Goal: Information Seeking & Learning: Learn about a topic

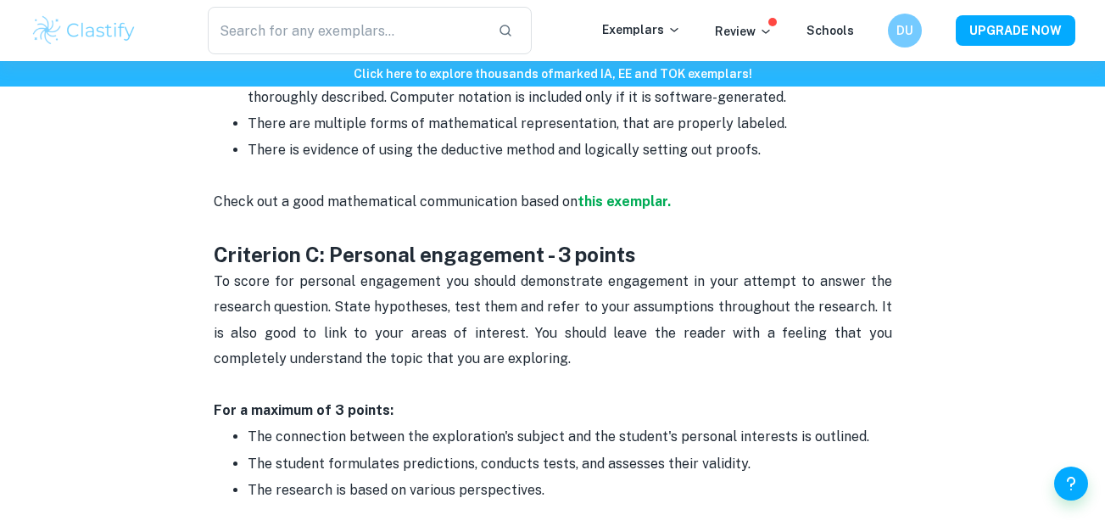
scroll to position [1578, 0]
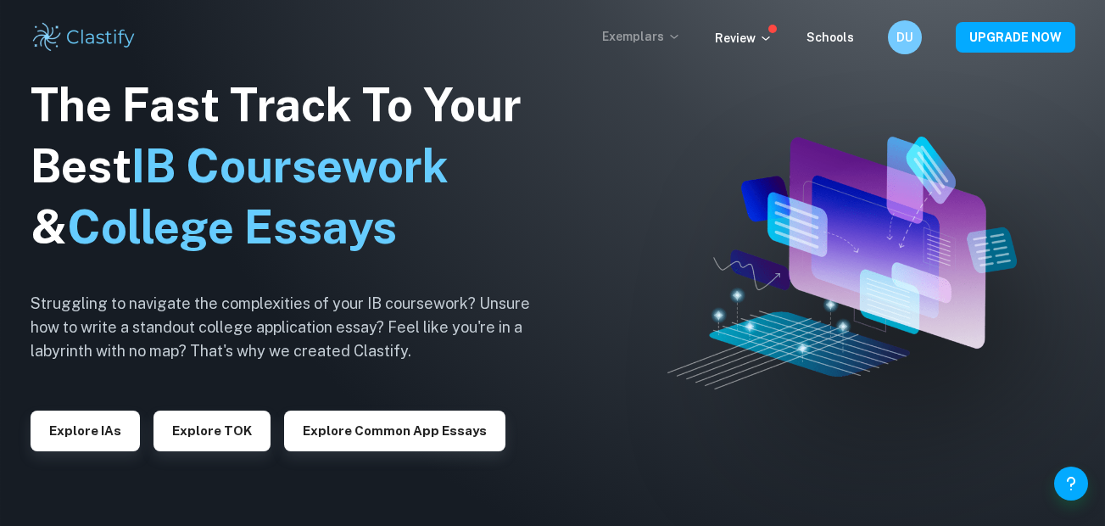
click at [644, 35] on p "Exemplars" at bounding box center [641, 36] width 79 height 19
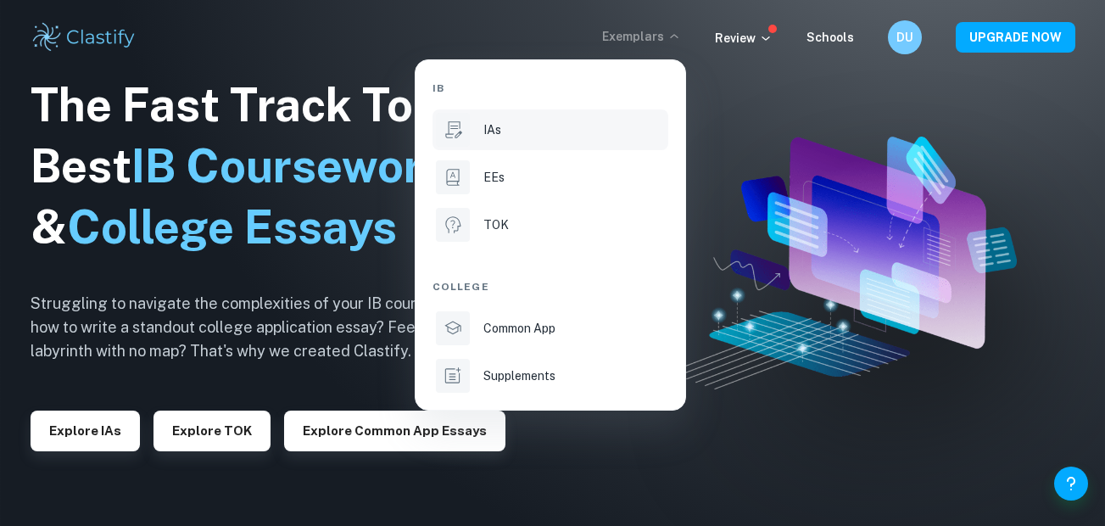
click at [521, 124] on div "IAs" at bounding box center [573, 129] width 181 height 19
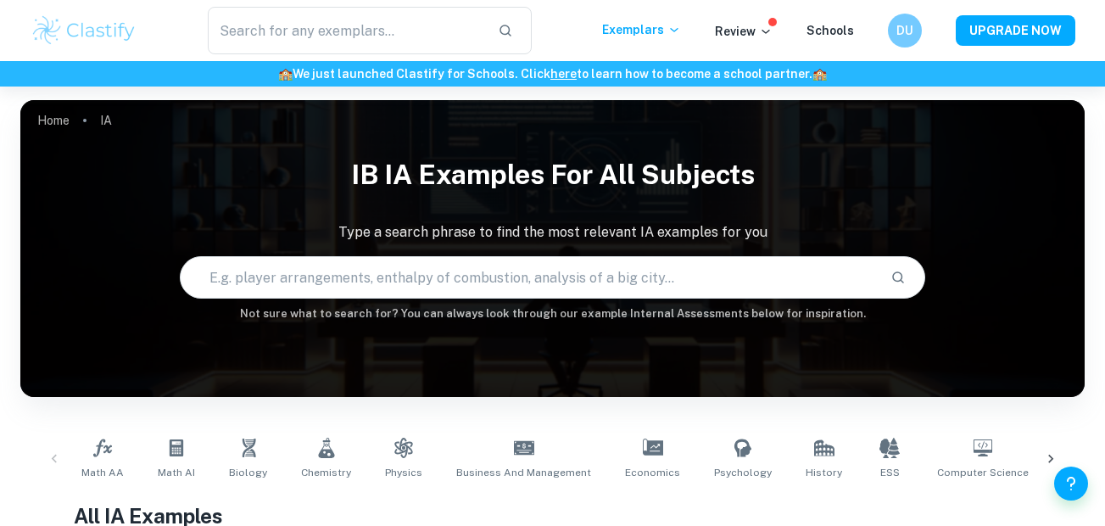
scroll to position [538, 0]
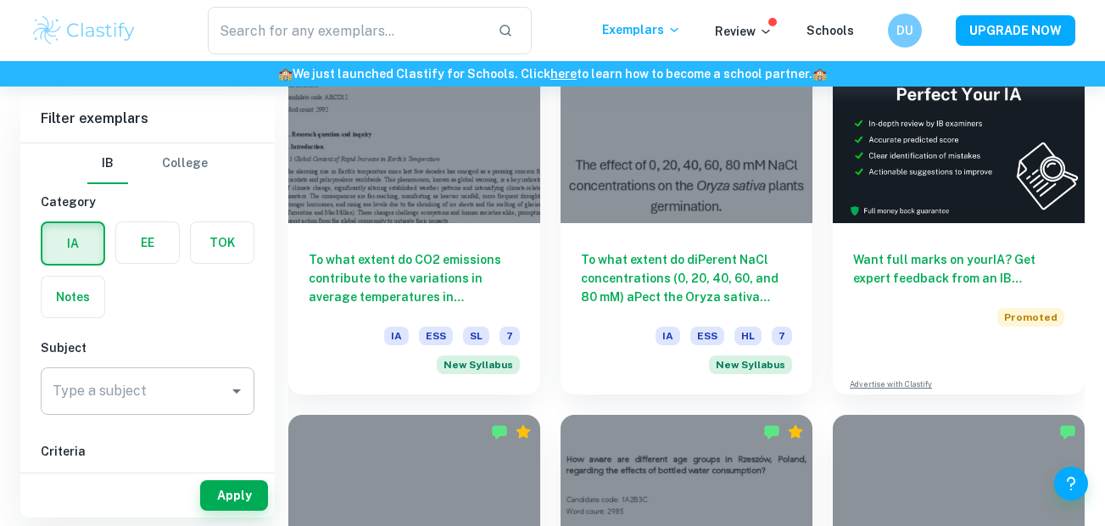
click at [168, 401] on input "Type a subject" at bounding box center [134, 391] width 173 height 32
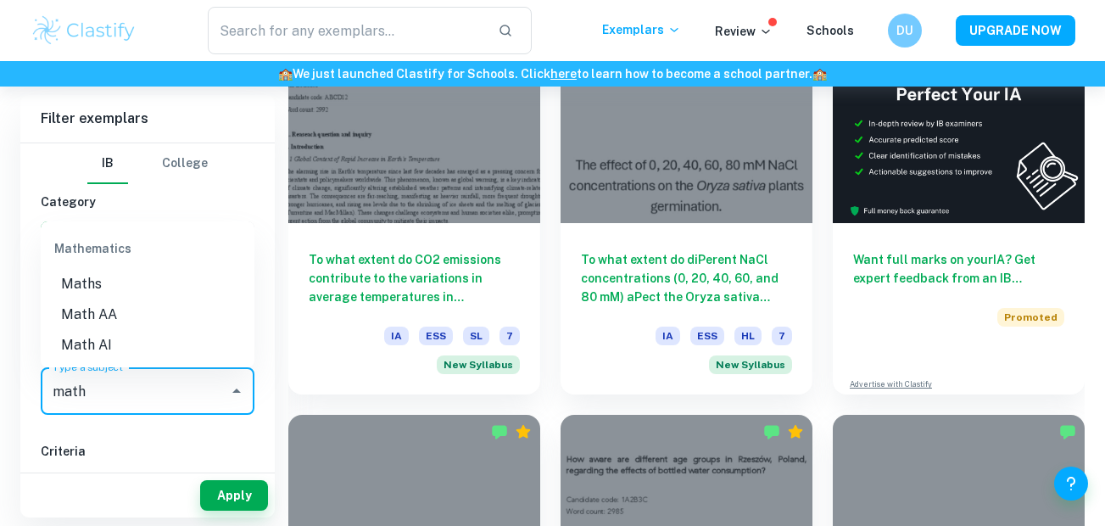
click at [101, 339] on li "Math AI" at bounding box center [148, 345] width 214 height 31
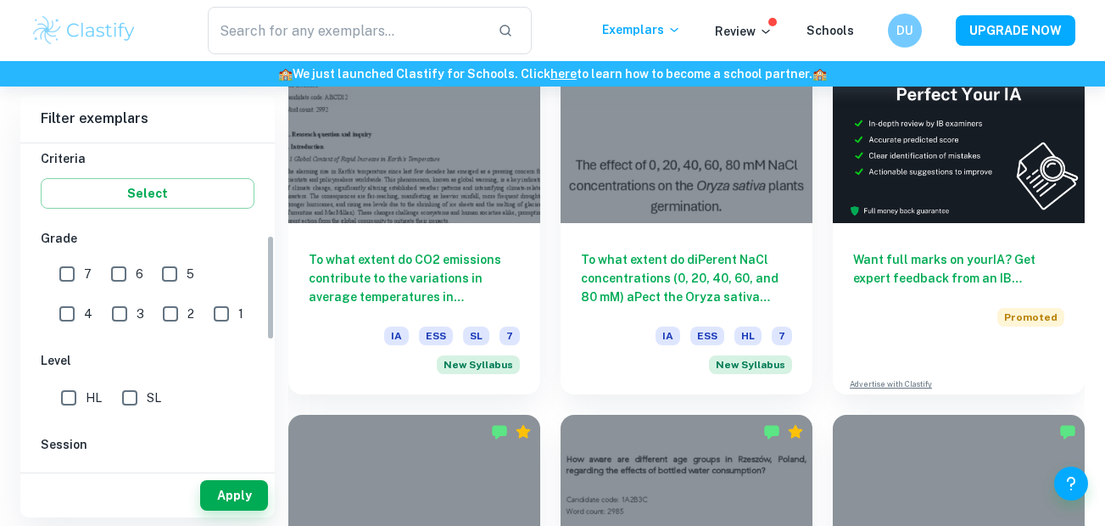
scroll to position [293, 0]
type input "Math AI"
click at [64, 259] on input "7" at bounding box center [67, 273] width 34 height 34
checkbox input "true"
click at [121, 271] on input "6" at bounding box center [119, 273] width 34 height 34
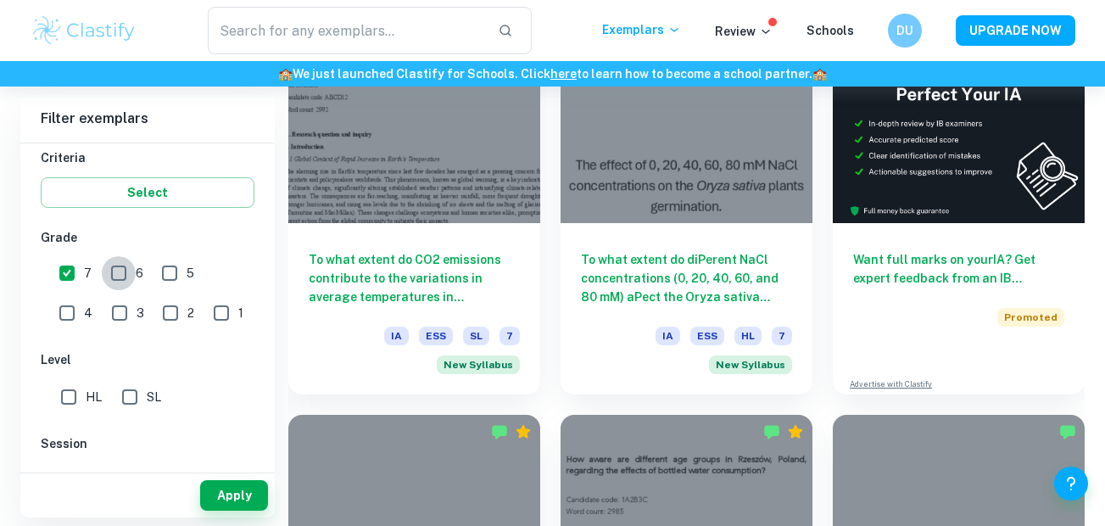
checkbox input "true"
click at [122, 400] on input "SL" at bounding box center [130, 397] width 34 height 34
checkbox input "true"
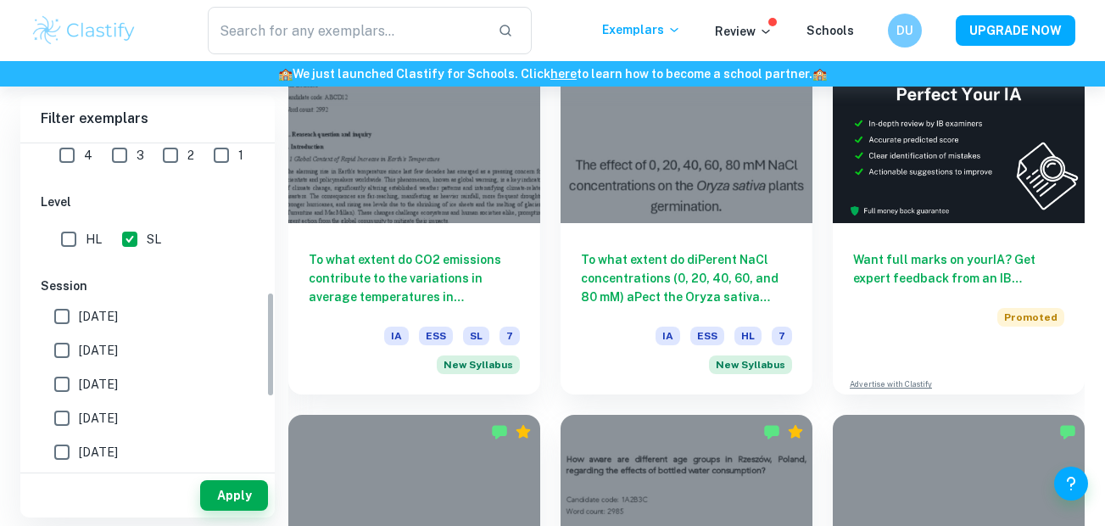
scroll to position [453, 0]
click at [242, 488] on button "Apply" at bounding box center [234, 495] width 68 height 31
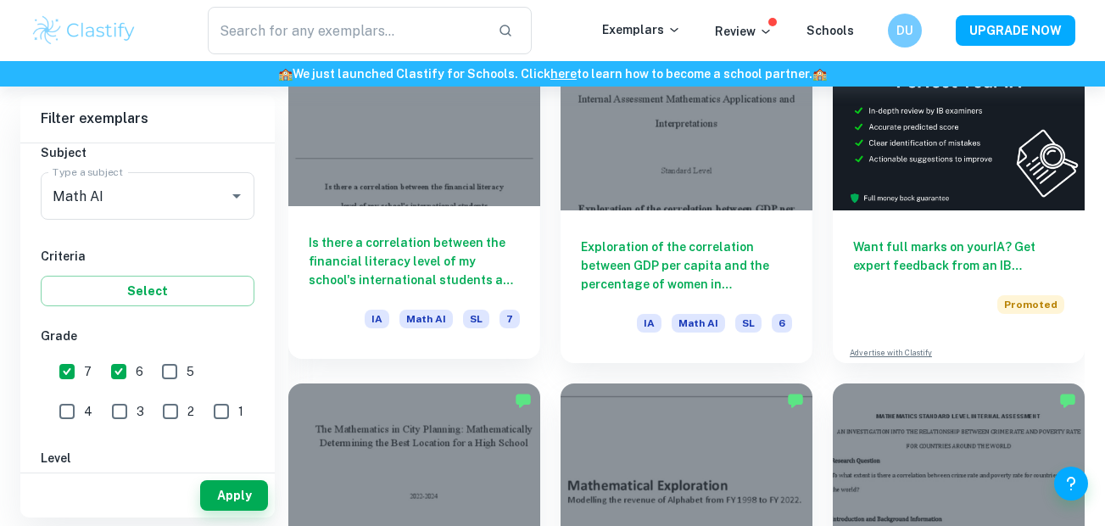
scroll to position [557, 0]
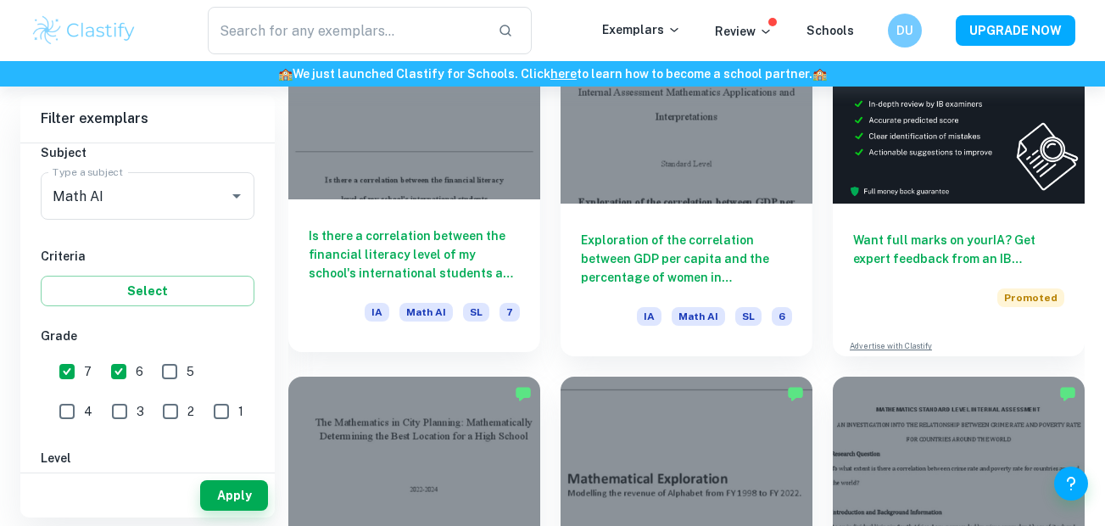
click at [422, 188] on div at bounding box center [414, 104] width 252 height 189
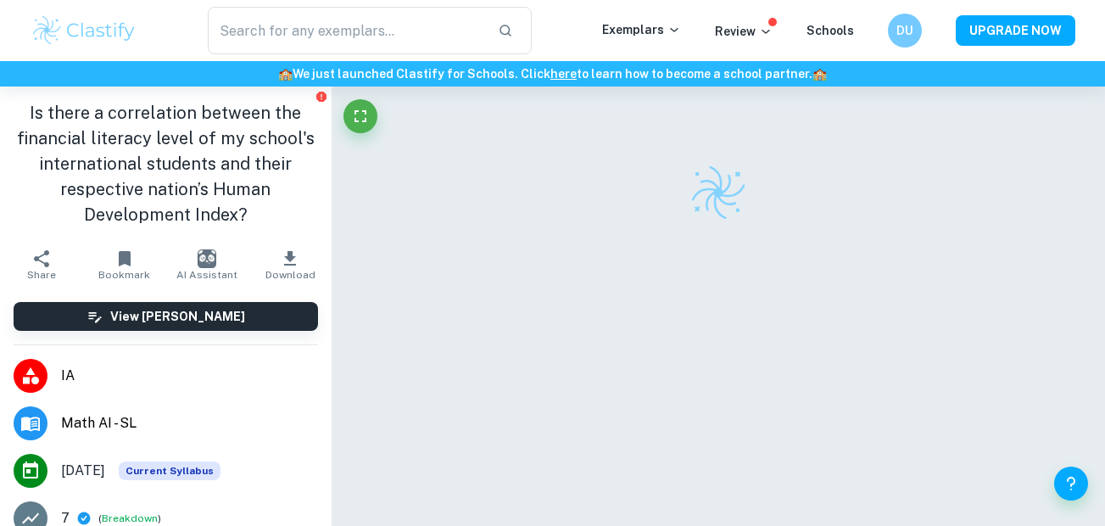
scroll to position [42, 0]
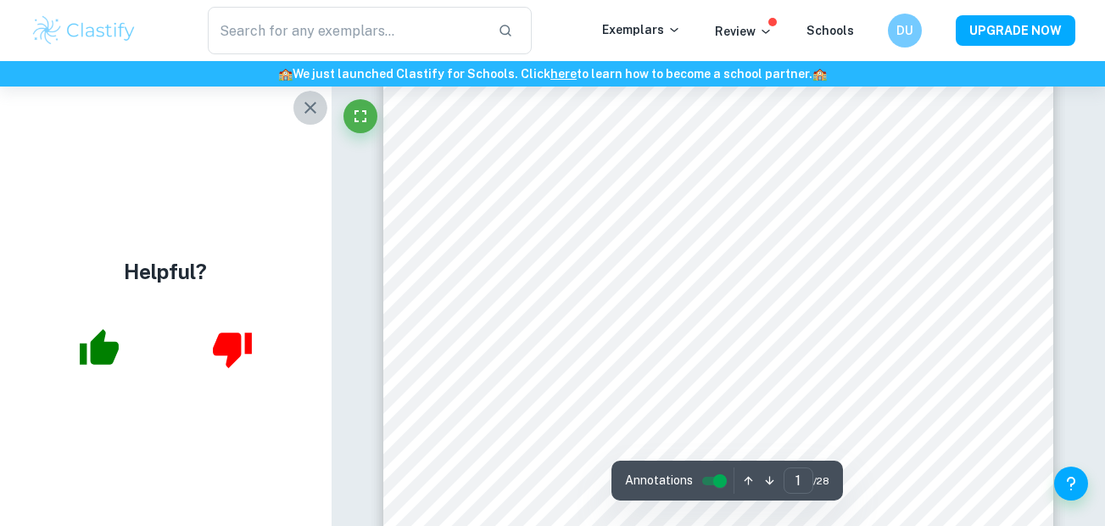
click at [304, 108] on icon "button" at bounding box center [310, 108] width 20 height 20
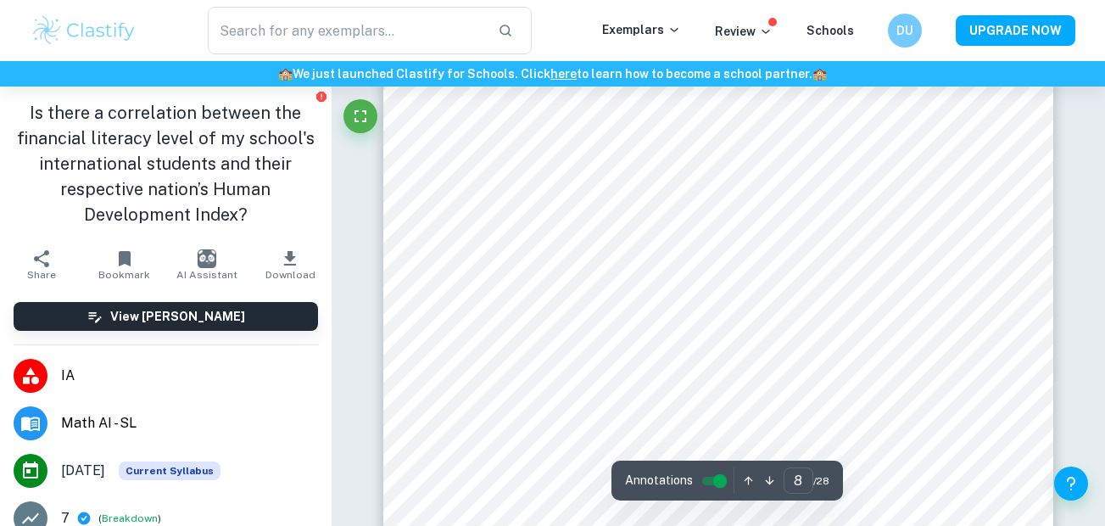
scroll to position [6679, 0]
type input "9"
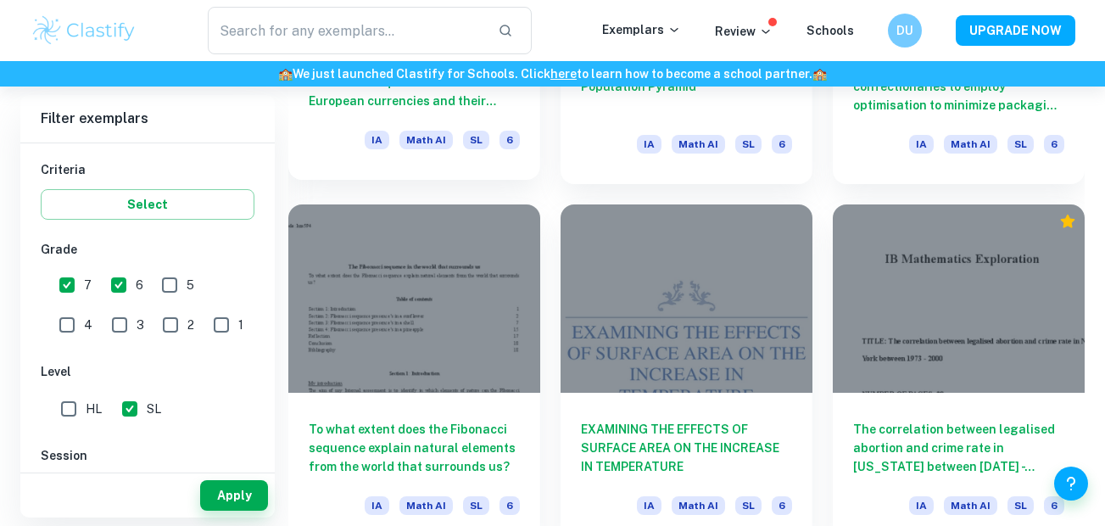
scroll to position [3626, 0]
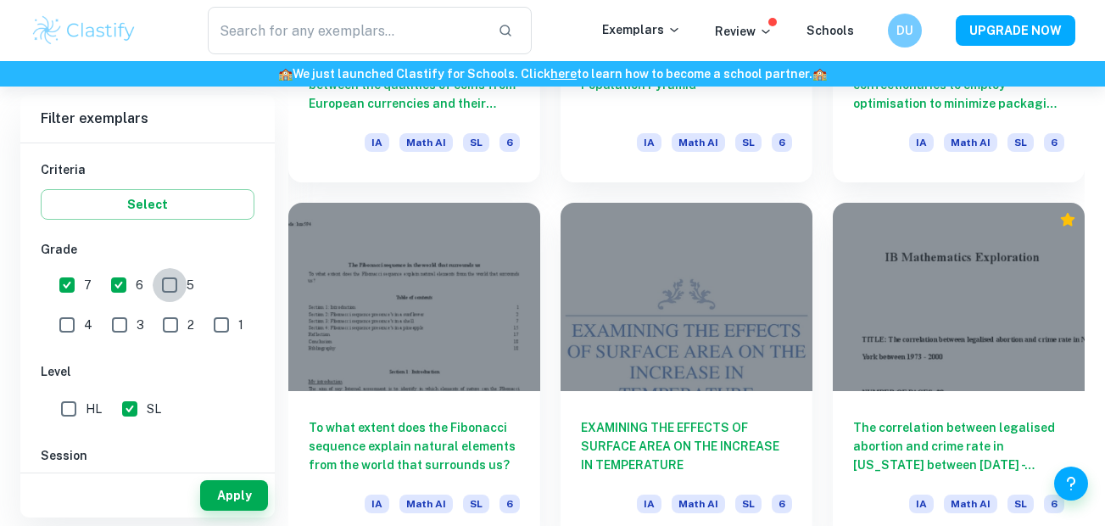
click at [184, 292] on input "5" at bounding box center [170, 285] width 34 height 34
checkbox input "true"
click at [226, 498] on button "Apply" at bounding box center [234, 495] width 68 height 31
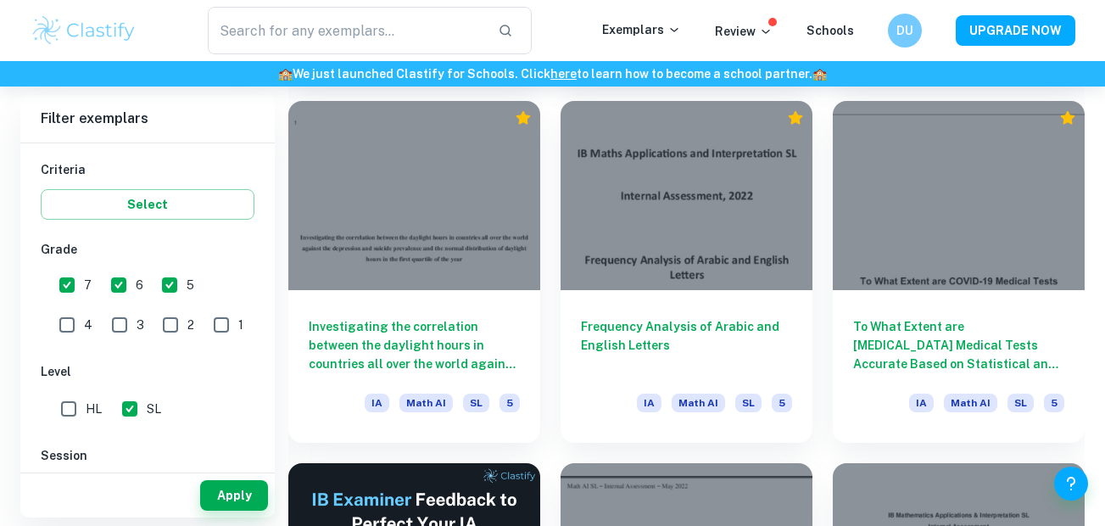
scroll to position [8068, 0]
click at [533, 362] on div "Investigating the correlation between the daylight hours in countries all over …" at bounding box center [414, 367] width 252 height 153
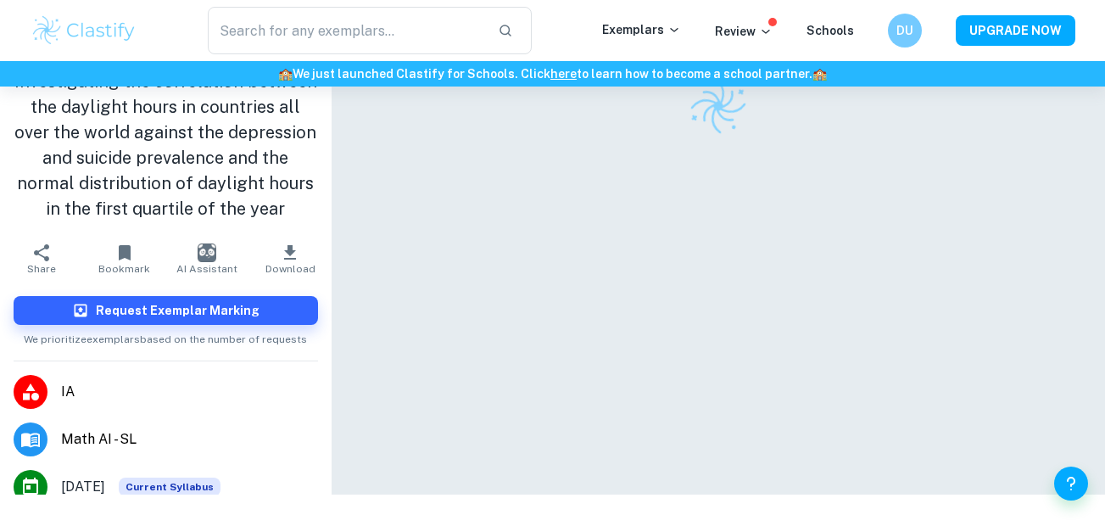
scroll to position [86, 0]
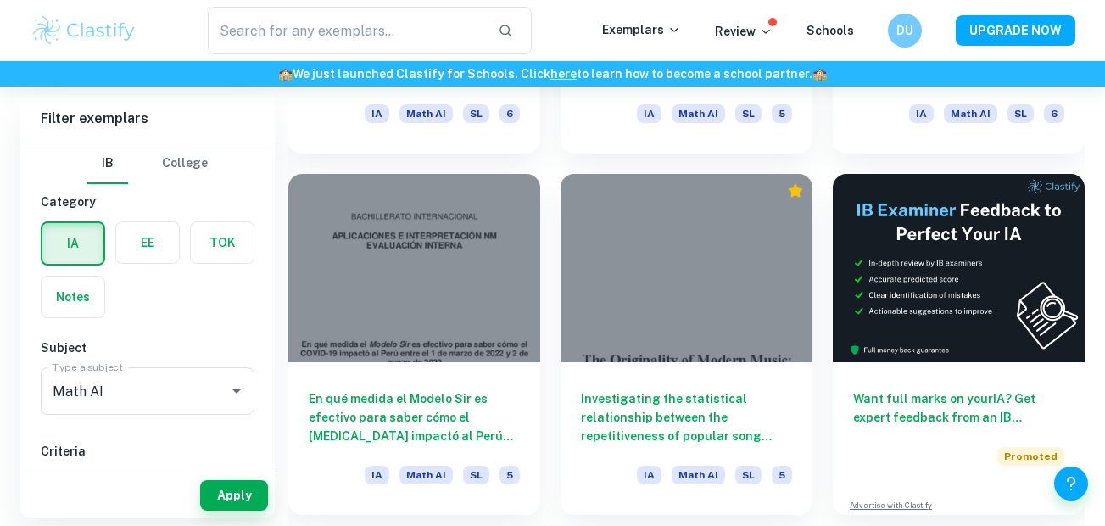
scroll to position [6193, 0]
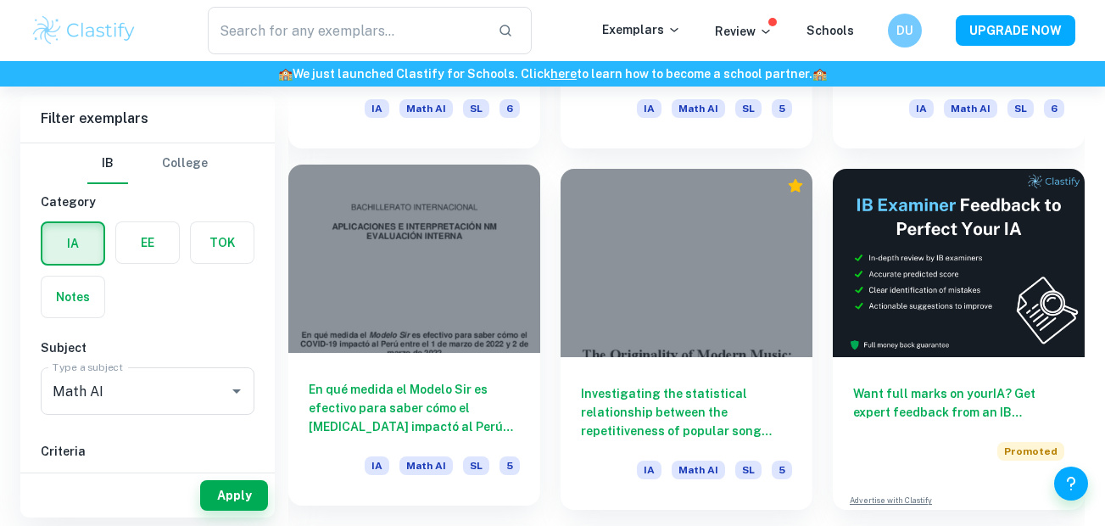
click at [366, 387] on h6 "En qué medida el Modelo Sir es efectivo para saber cómo el COVID-19 impactó al …" at bounding box center [414, 408] width 211 height 56
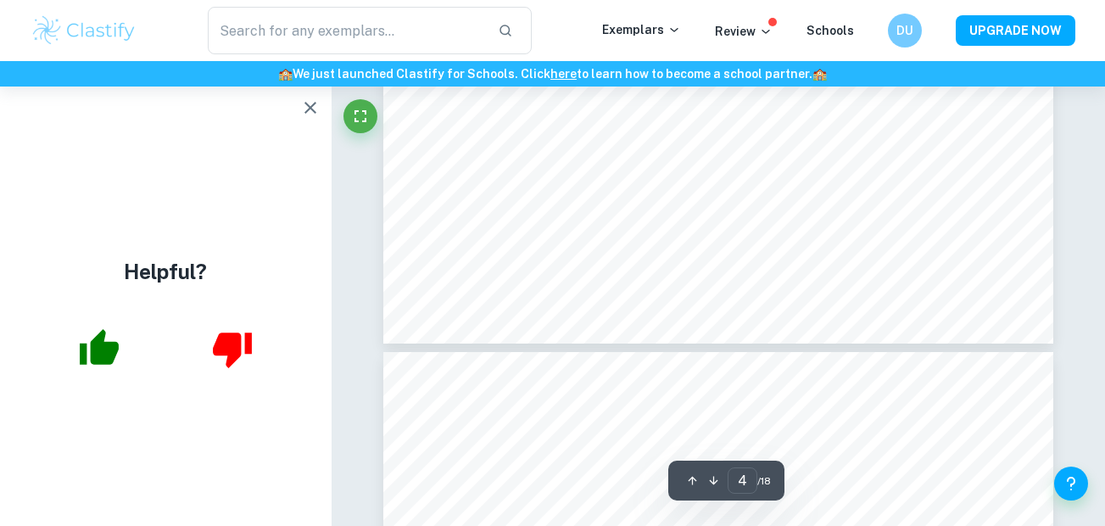
type input "5"
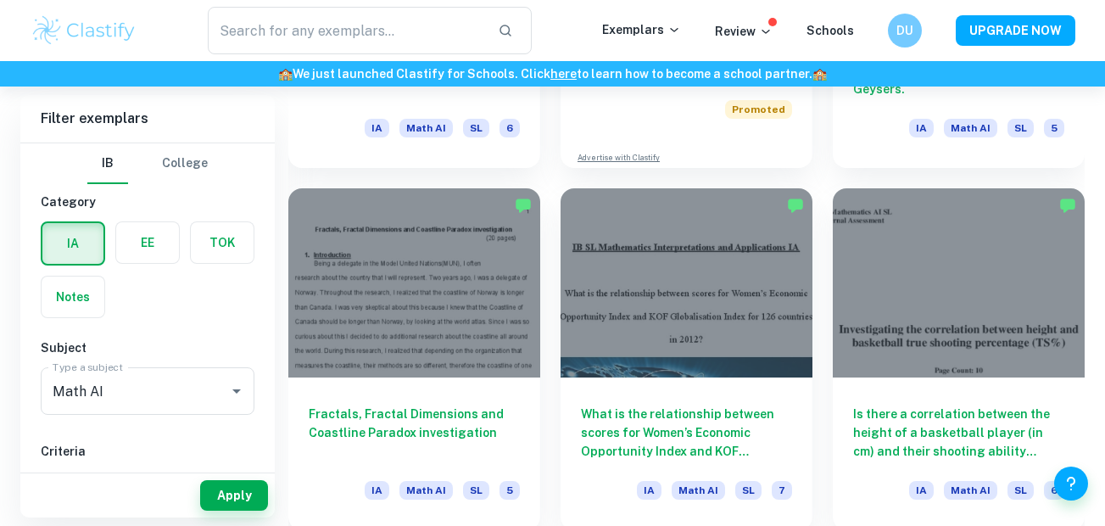
scroll to position [3545, 0]
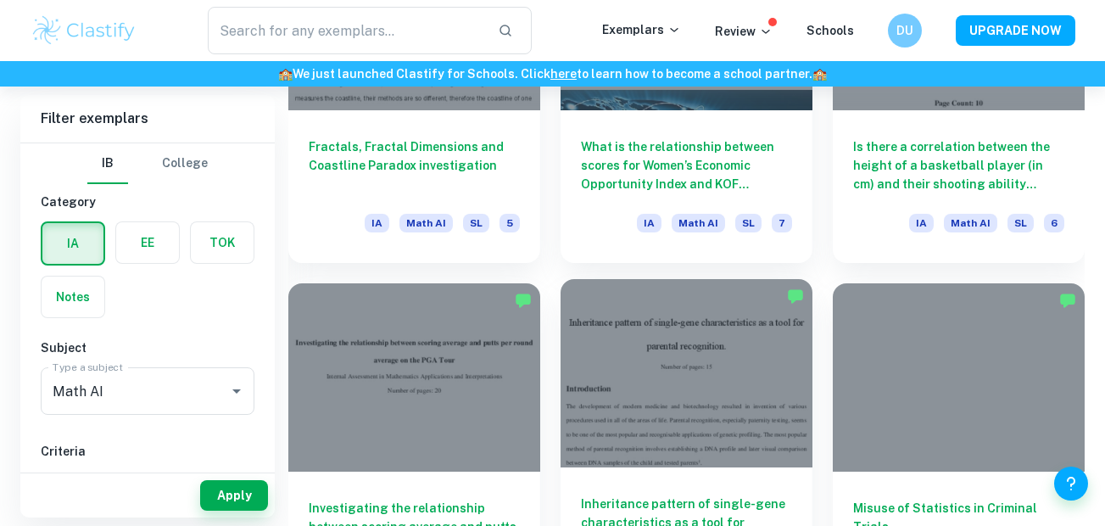
click at [652, 398] on div at bounding box center [686, 373] width 252 height 189
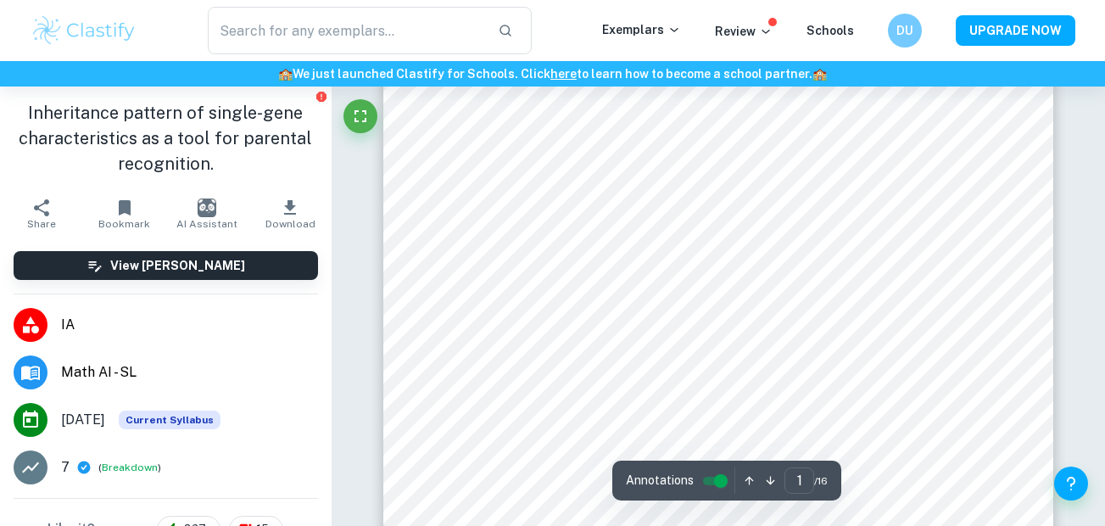
scroll to position [111, 0]
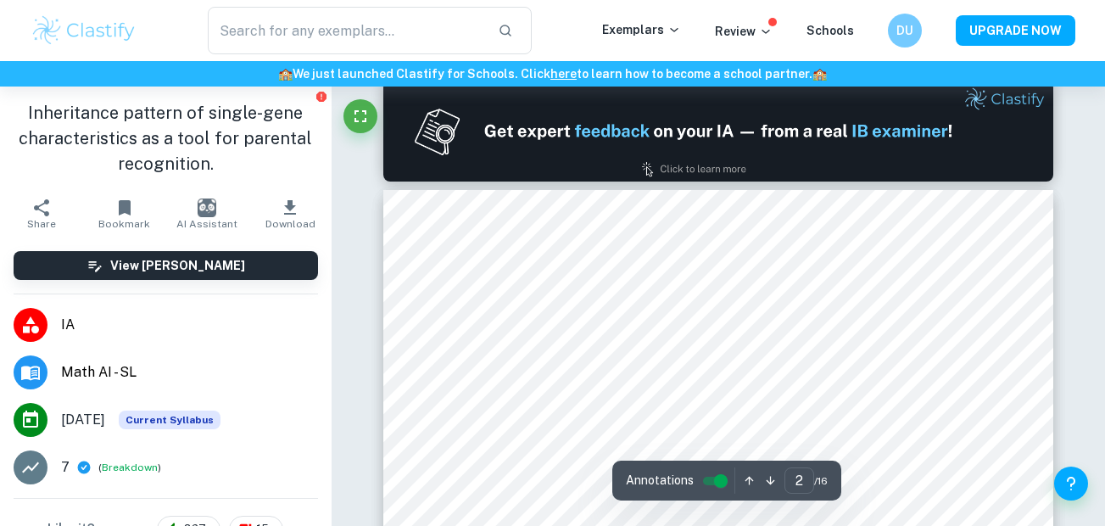
type input "1"
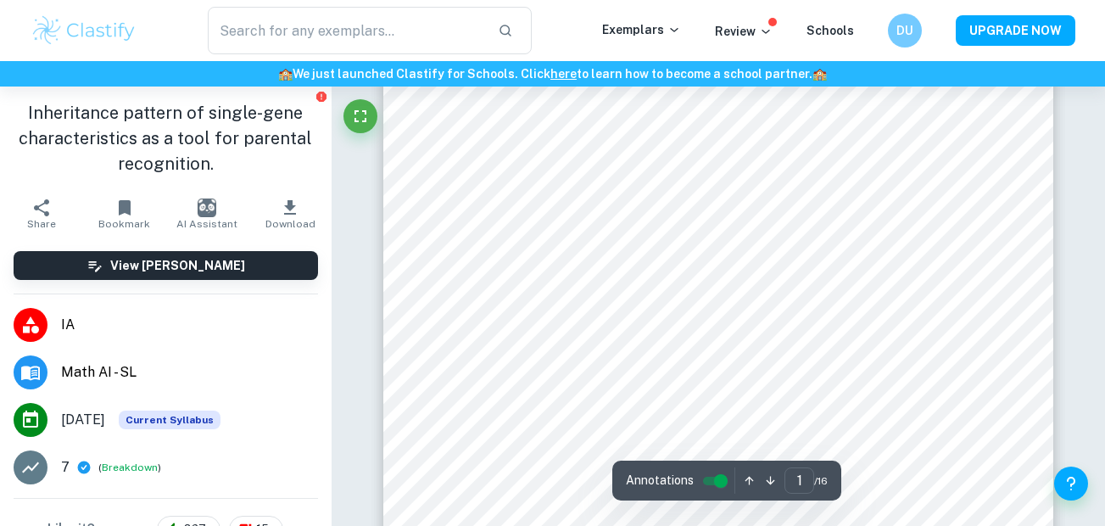
scroll to position [203, 0]
